Goal: Task Accomplishment & Management: Manage account settings

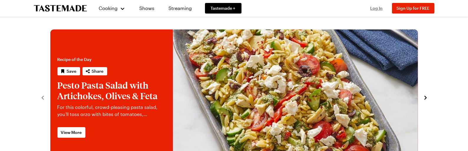
click at [372, 8] on span "Log In" at bounding box center [377, 8] width 12 height 5
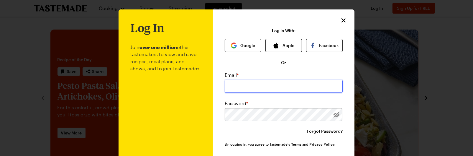
type input "[EMAIL_ADDRESS][DOMAIN_NAME]"
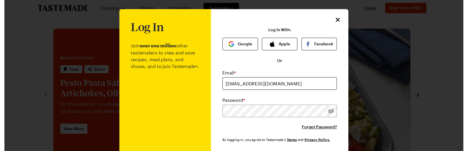
scroll to position [71, 0]
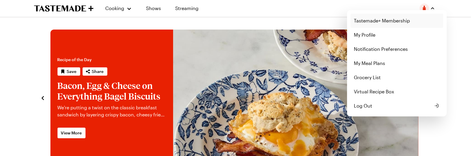
click at [392, 18] on link "Tastemade+ Membership" at bounding box center [396, 21] width 93 height 14
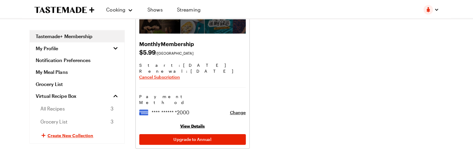
scroll to position [88, 0]
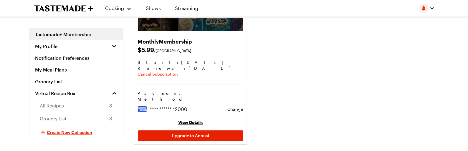
click at [161, 77] on span "Cancel Subscription" at bounding box center [158, 74] width 40 height 6
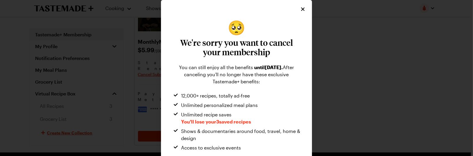
scroll to position [57, 0]
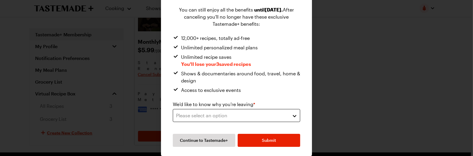
click at [247, 118] on div "Please select an option" at bounding box center [232, 115] width 112 height 7
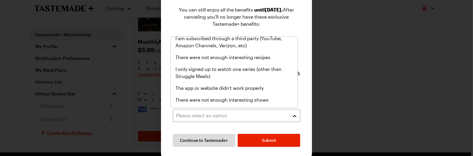
scroll to position [59, 0]
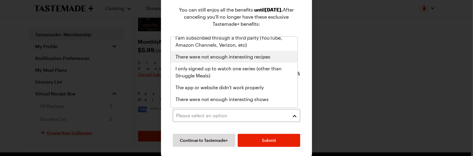
click at [252, 55] on span "There were not enough interesting recipes" at bounding box center [222, 56] width 95 height 7
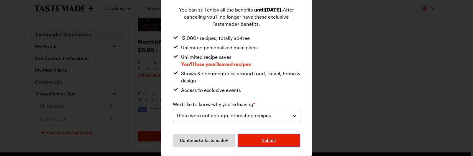
click at [261, 143] on button "Submit" at bounding box center [269, 140] width 62 height 13
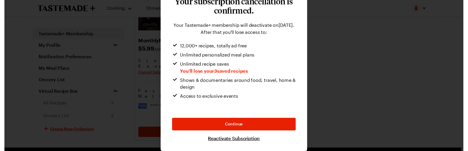
scroll to position [41, 0]
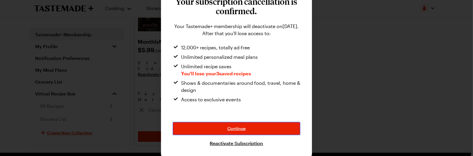
click at [250, 128] on button "Continue" at bounding box center [236, 128] width 127 height 13
